Goal: Transaction & Acquisition: Obtain resource

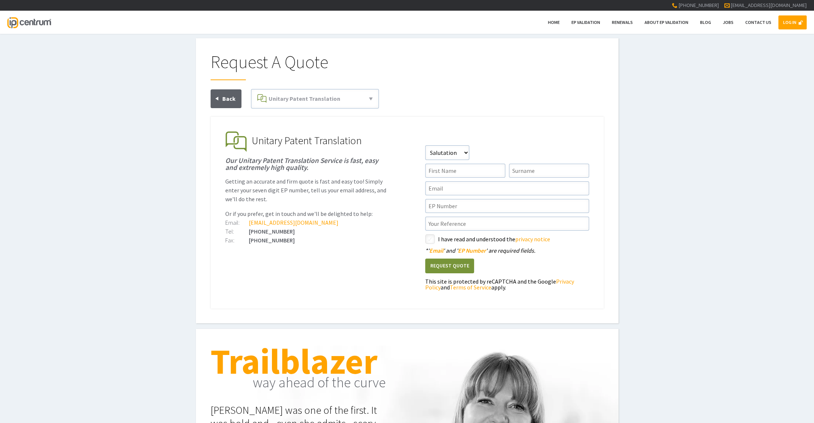
click at [794, 22] on link "LOG IN" at bounding box center [793, 22] width 28 height 14
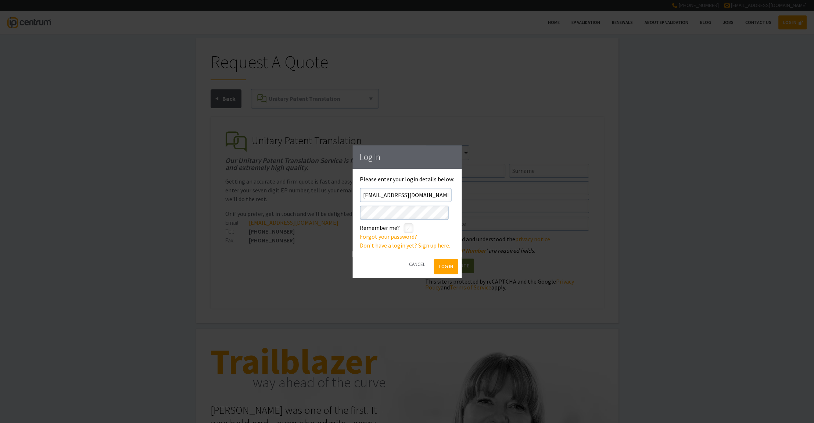
click at [452, 266] on button "Log In" at bounding box center [446, 266] width 24 height 15
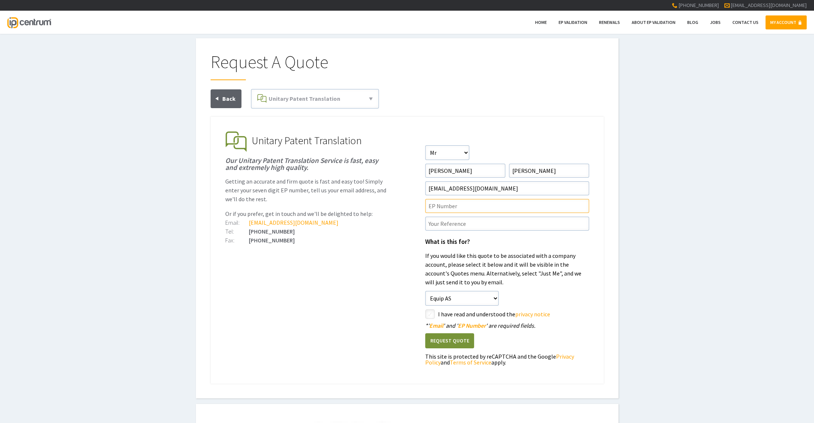
click at [459, 206] on input"] "text" at bounding box center [507, 206] width 164 height 14
paste input"] "4347971"
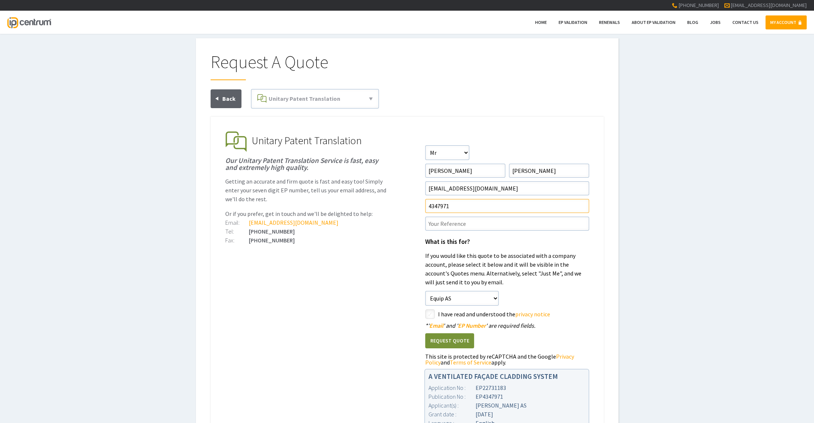
type input"] "4347971"
click at [470, 223] on input"] "text" at bounding box center [507, 224] width 164 height 14
paste input"] "P00725EP00"
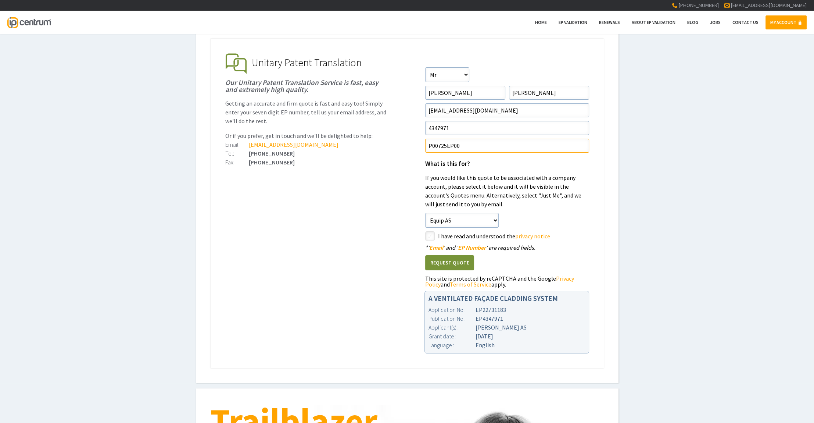
scroll to position [64, 0]
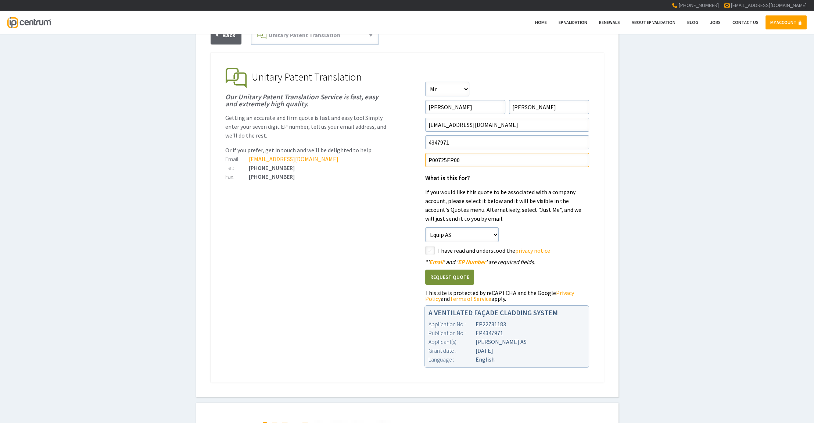
type input"] "P00725EP00"
click at [490, 233] on select"] "Just Me Equip AS" at bounding box center [462, 234] width 74 height 15
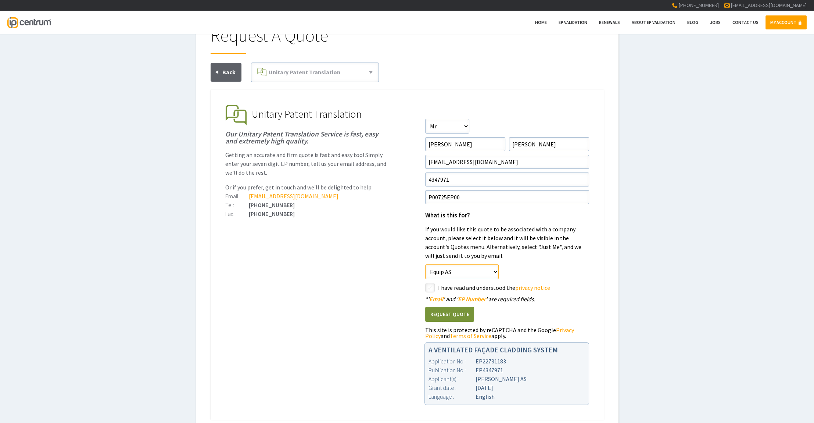
scroll to position [69, 0]
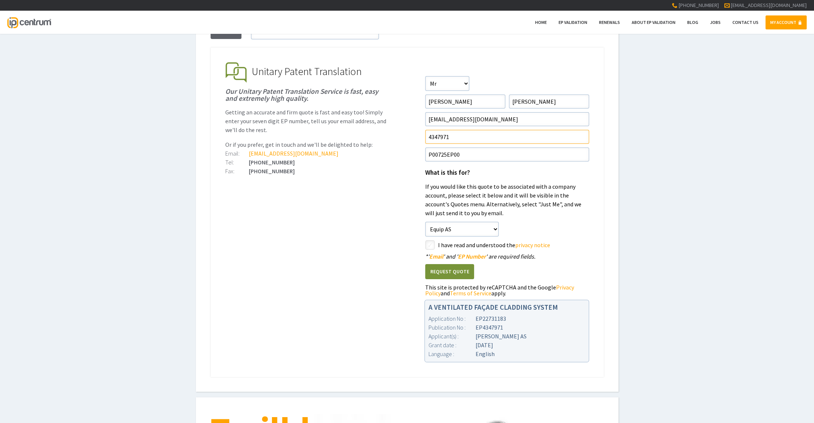
click at [429, 137] on input"] "4347971" at bounding box center [507, 137] width 164 height 14
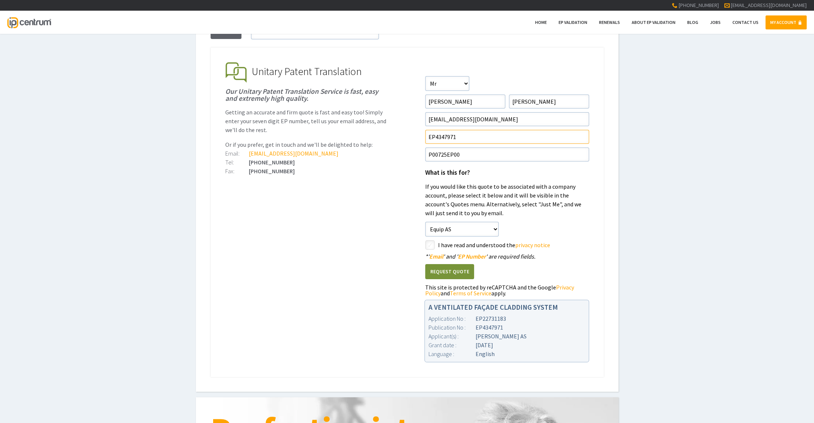
type input"] "EP4347971"
click at [456, 270] on button "Request Quote" at bounding box center [449, 271] width 49 height 15
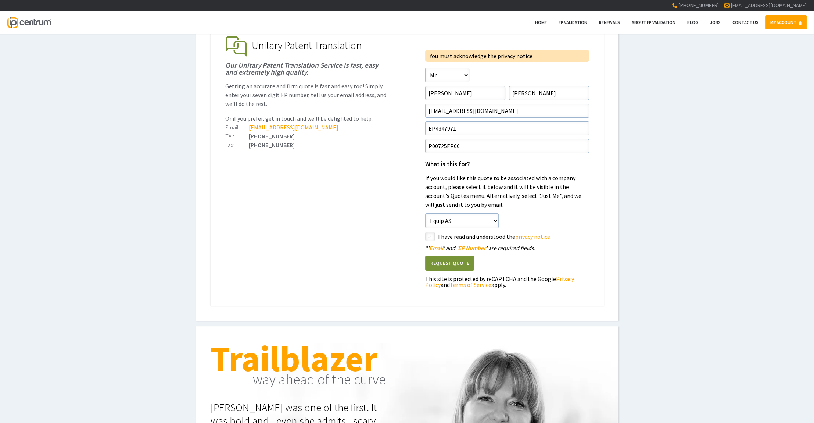
scroll to position [96, 0]
click at [430, 234] on input"] "checkbox" at bounding box center [431, 236] width 9 height 9
checkbox input"] "true"
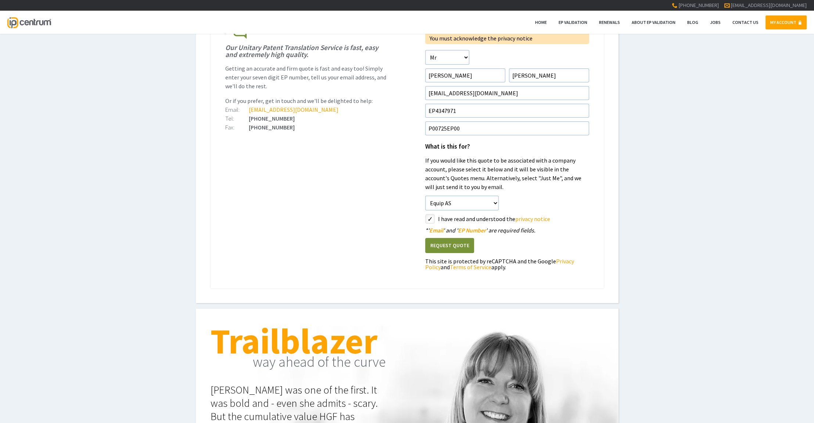
scroll to position [128, 0]
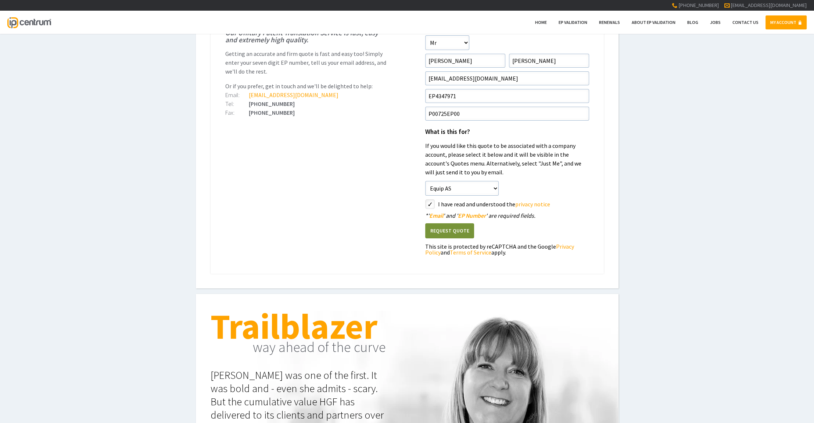
click at [458, 228] on button "Request Quote" at bounding box center [449, 230] width 49 height 15
